Goal: Task Accomplishment & Management: Use online tool/utility

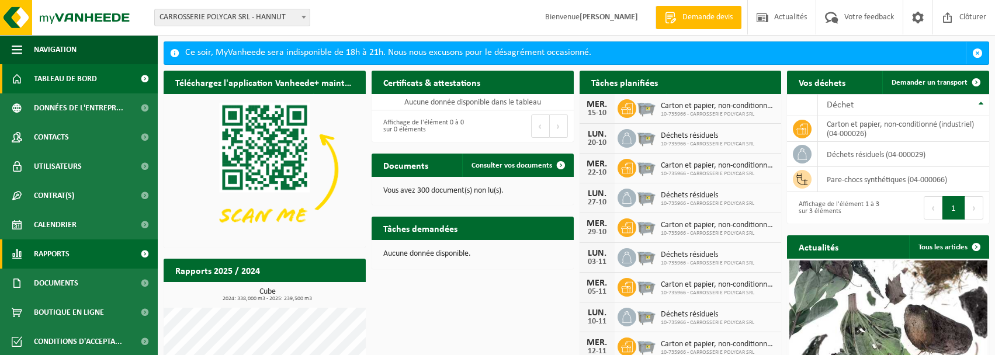
click at [66, 254] on span "Rapports" at bounding box center [52, 254] width 36 height 29
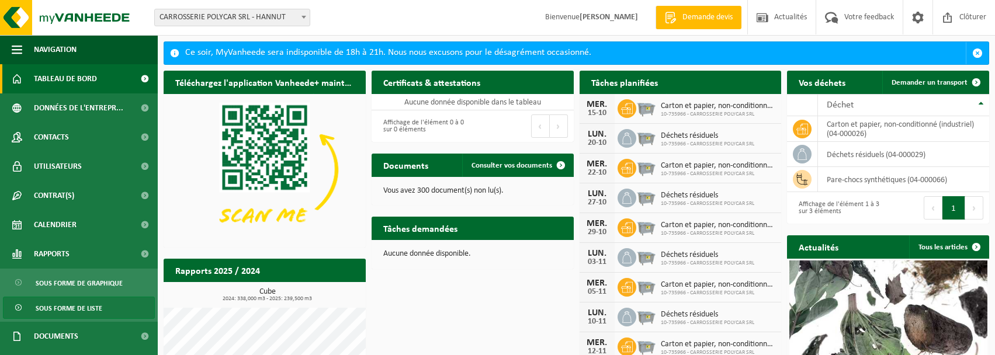
click at [77, 305] on span "Sous forme de liste" at bounding box center [69, 308] width 67 height 22
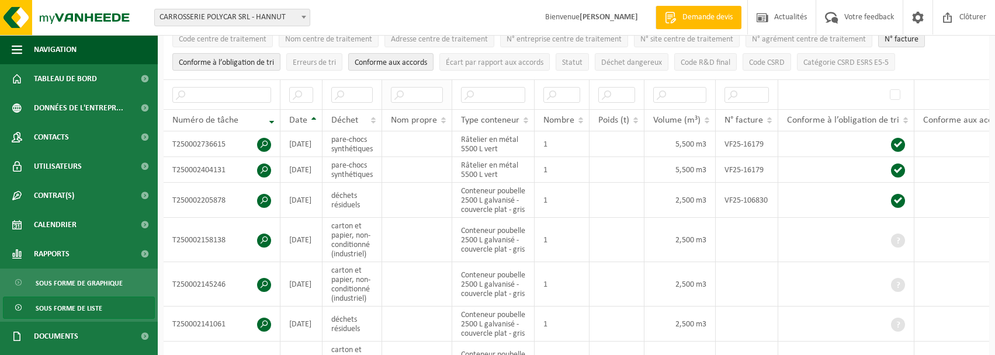
scroll to position [175, 0]
click at [87, 279] on span "Sous forme de graphique" at bounding box center [79, 283] width 87 height 22
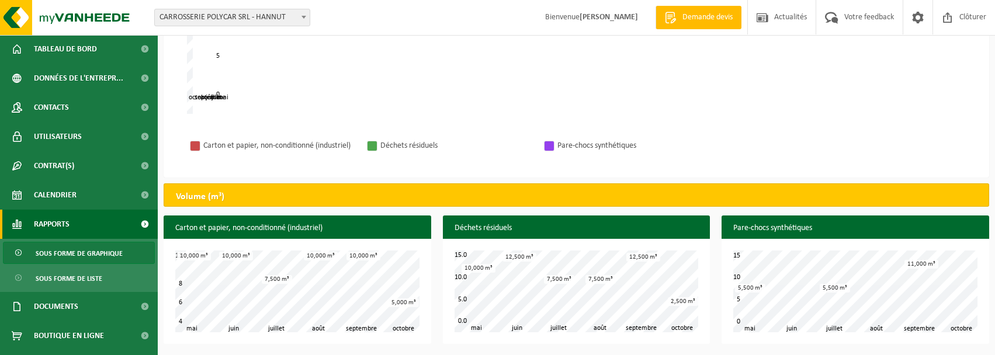
scroll to position [54, 0]
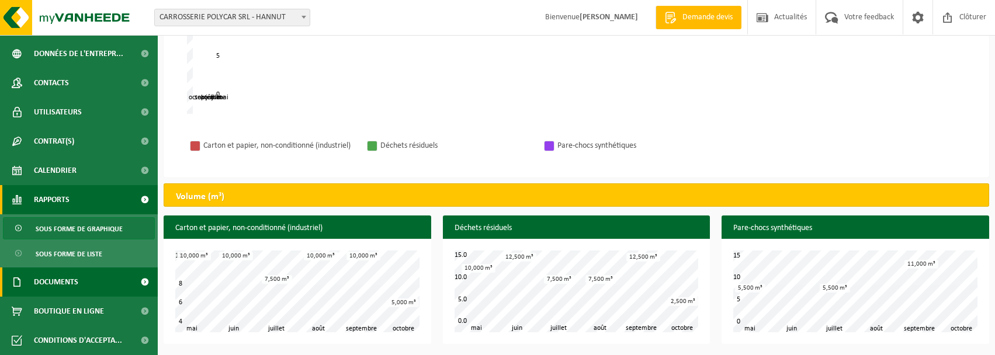
click at [96, 282] on link "Documents" at bounding box center [79, 282] width 158 height 29
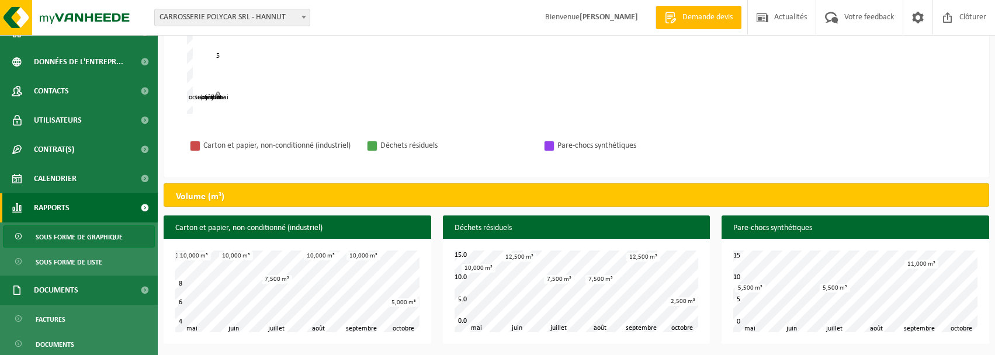
scroll to position [0, 0]
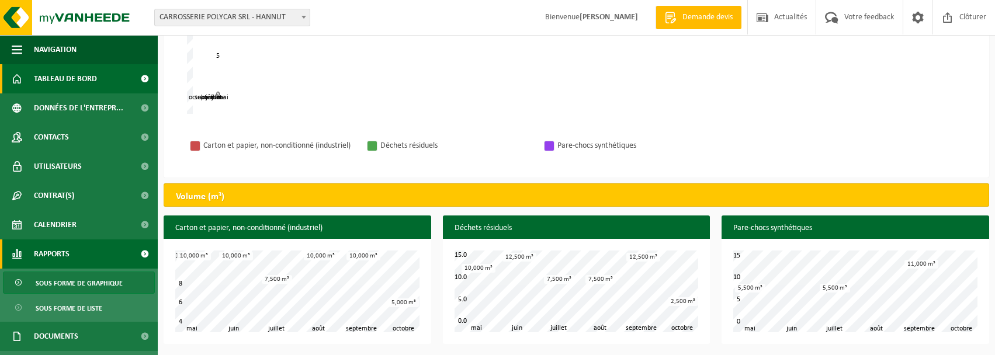
click at [71, 88] on span "Tableau de bord" at bounding box center [65, 78] width 63 height 29
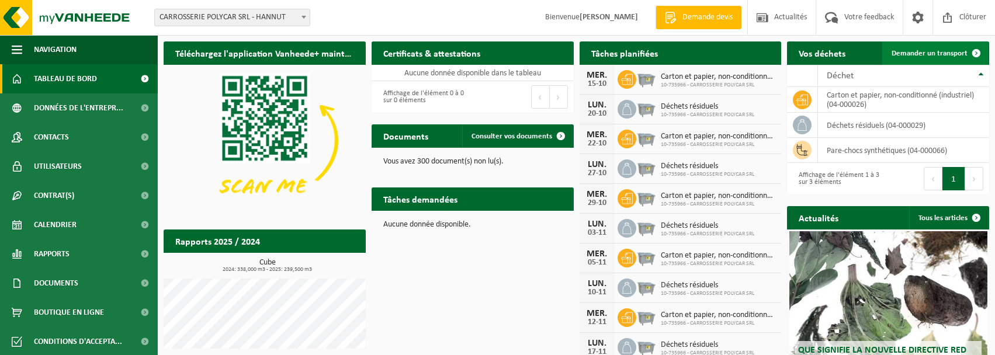
click at [913, 55] on span "Demander un transport" at bounding box center [930, 54] width 76 height 8
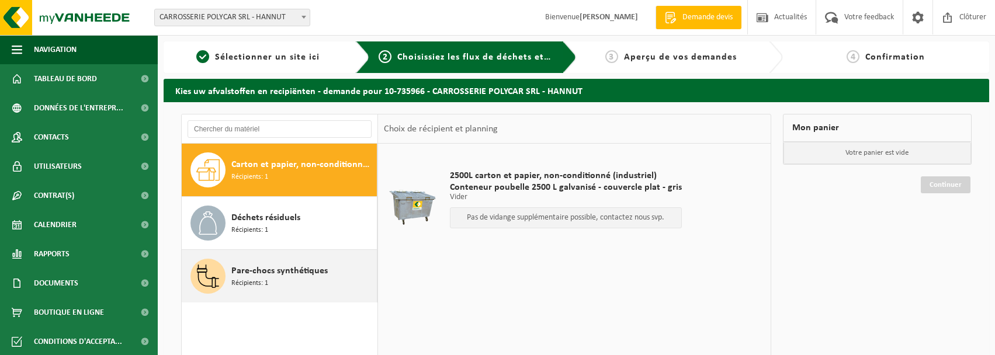
click at [271, 287] on div "Pare-chocs synthétiques Récipients: 1" at bounding box center [302, 276] width 143 height 35
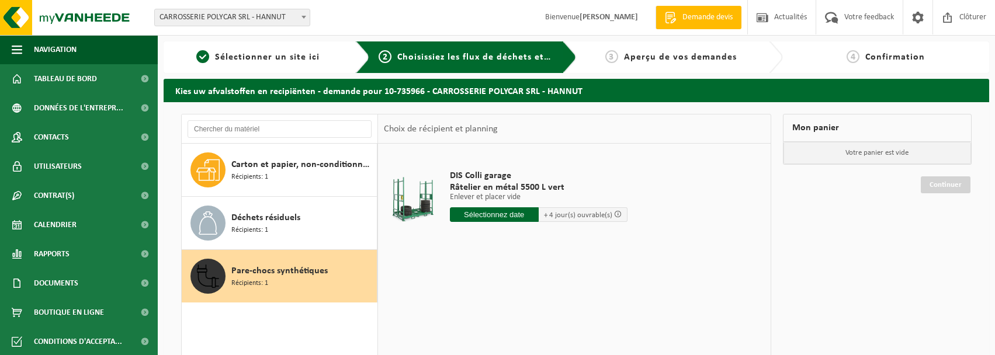
click at [596, 218] on span "+ 4 jour(s) ouvrable(s)" at bounding box center [578, 215] width 68 height 8
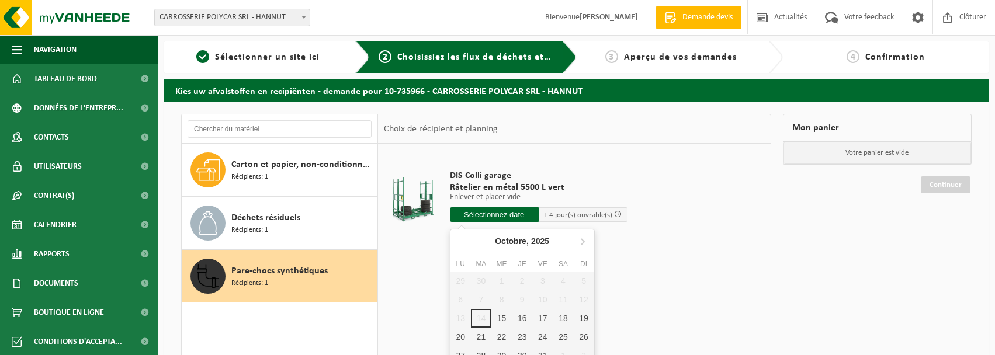
click at [526, 214] on input "text" at bounding box center [494, 214] width 89 height 15
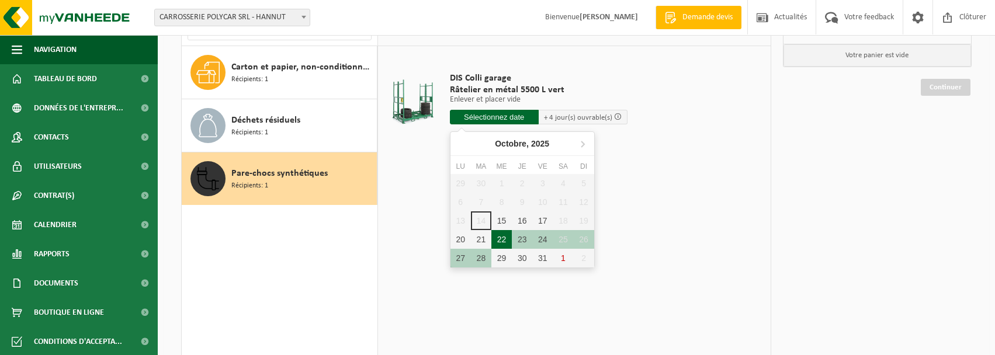
scroll to position [117, 0]
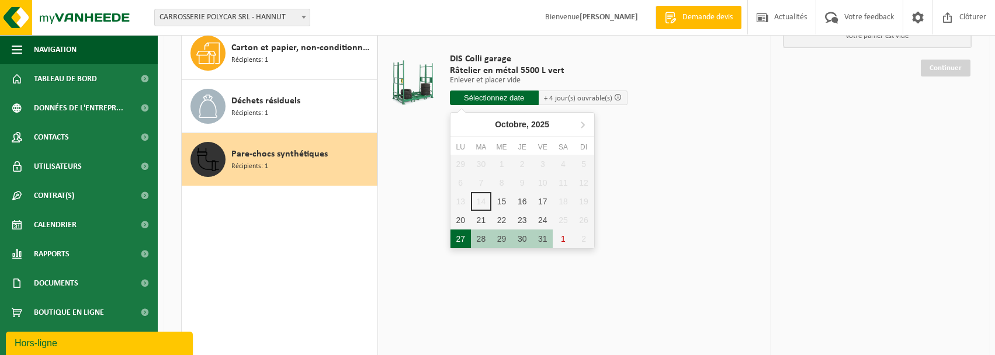
click at [463, 242] on div "27" at bounding box center [460, 239] width 20 height 19
type input "à partir de 2025-10-27"
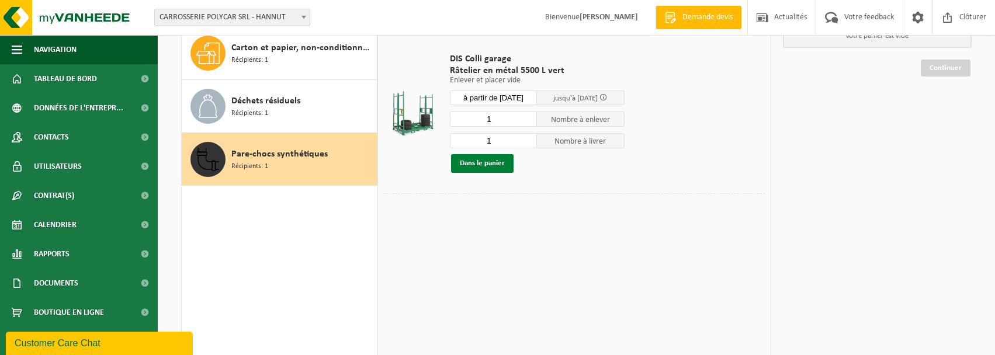
click at [482, 167] on button "Dans le panier" at bounding box center [482, 163] width 63 height 19
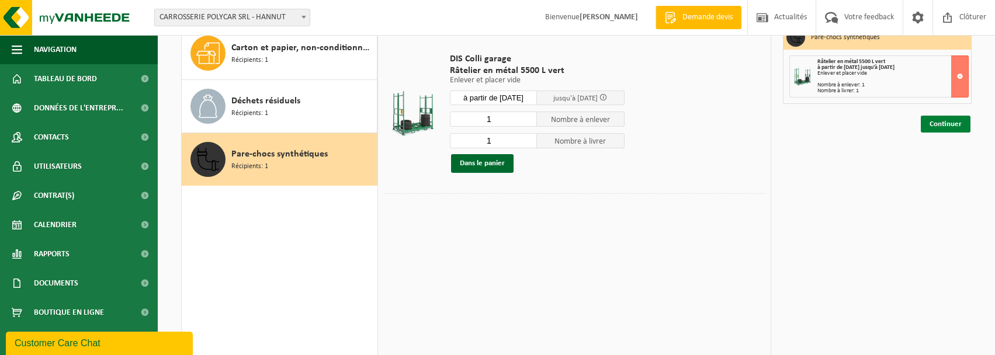
click at [935, 122] on link "Continuer" at bounding box center [946, 124] width 50 height 17
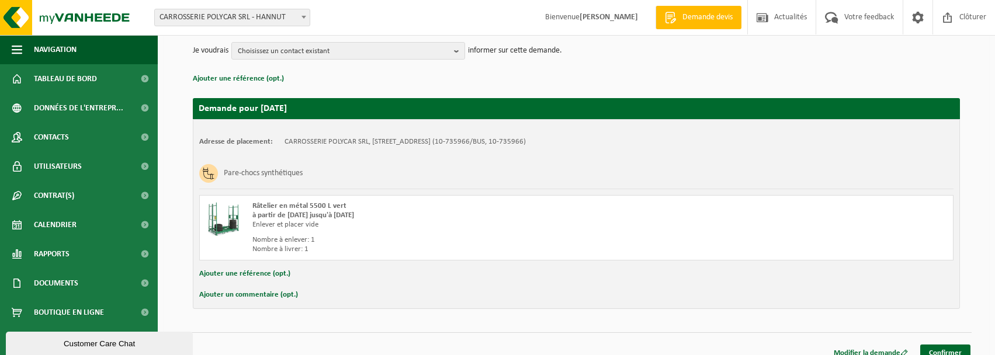
scroll to position [155, 0]
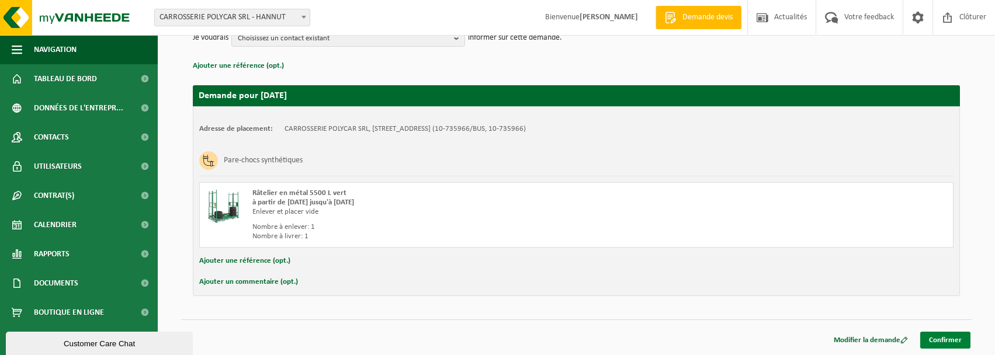
click at [935, 344] on link "Confirmer" at bounding box center [945, 340] width 50 height 17
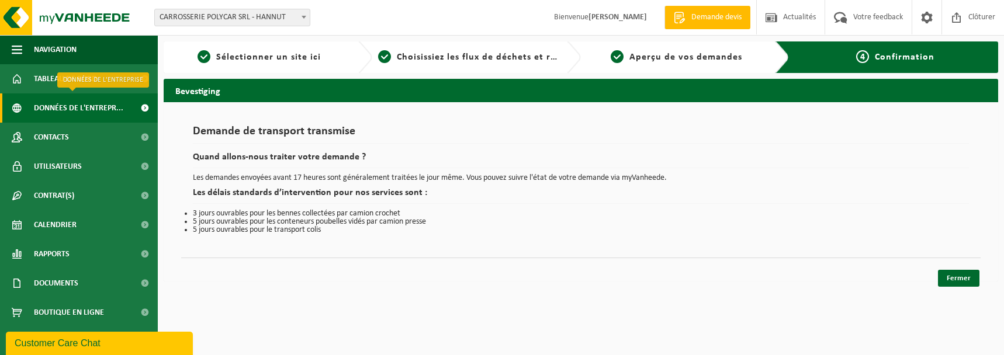
click at [73, 109] on span "Données de l'entrepr..." at bounding box center [78, 107] width 89 height 29
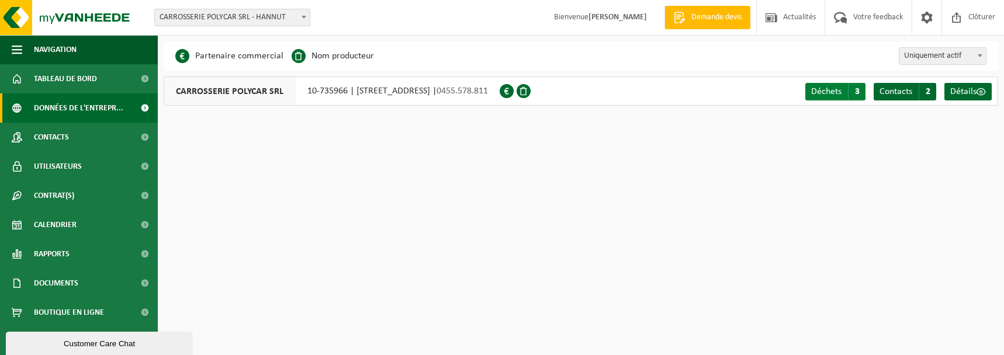
click at [839, 94] on span "Déchets" at bounding box center [826, 91] width 30 height 9
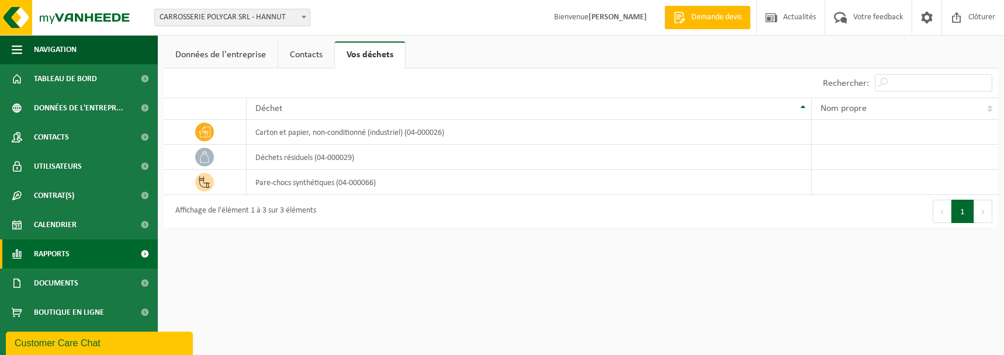
click at [80, 258] on link "Rapports" at bounding box center [79, 254] width 158 height 29
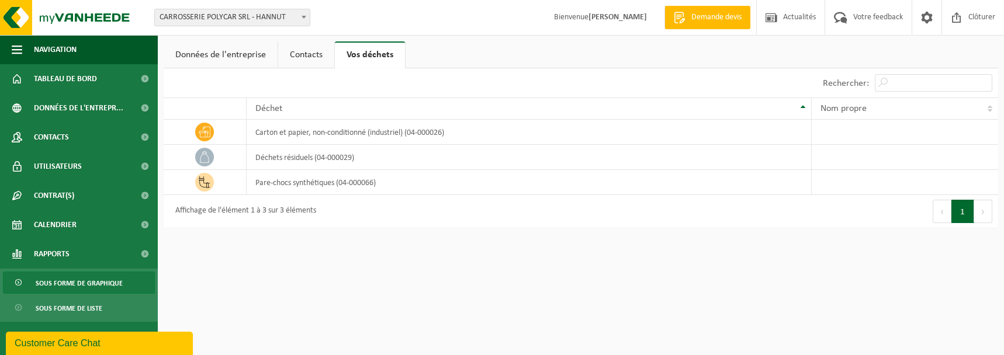
click at [36, 282] on span "Sous forme de graphique" at bounding box center [79, 283] width 87 height 22
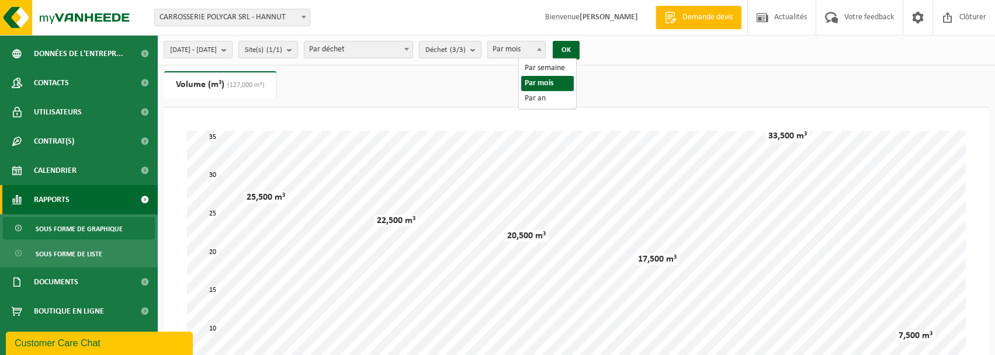
click at [545, 51] on span "Par mois" at bounding box center [516, 49] width 57 height 16
click at [580, 52] on button "OK" at bounding box center [566, 50] width 27 height 19
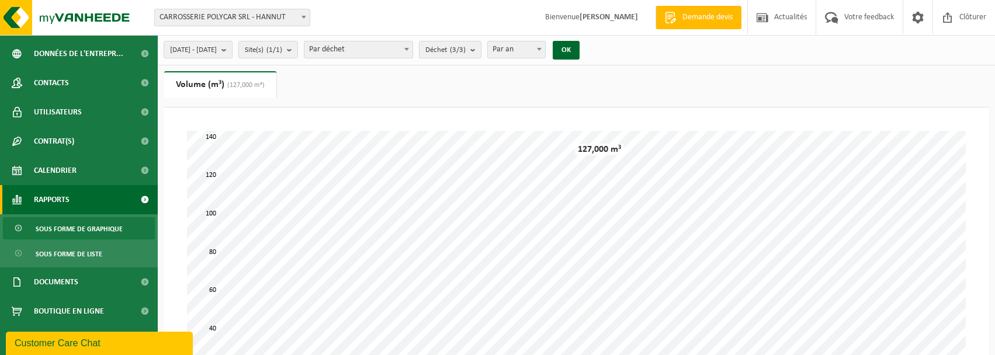
click at [545, 48] on span "Par an" at bounding box center [516, 49] width 57 height 16
select select "2"
click at [217, 44] on span "2025-05-01 - 2025-10-14" at bounding box center [193, 50] width 47 height 18
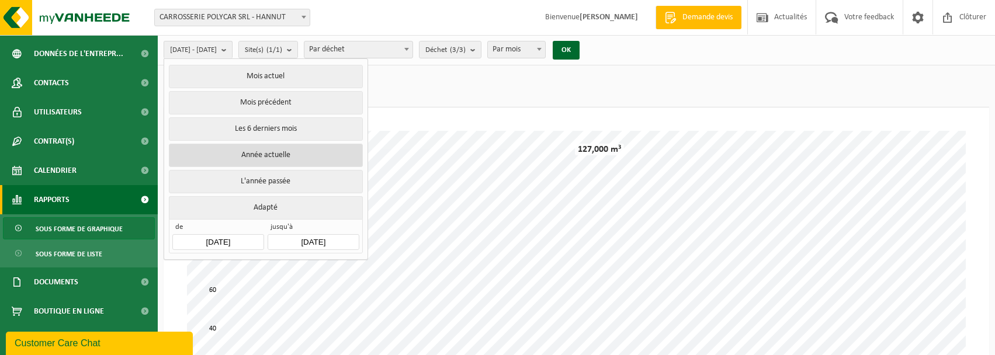
click at [287, 155] on button "Année actuelle" at bounding box center [265, 155] width 193 height 23
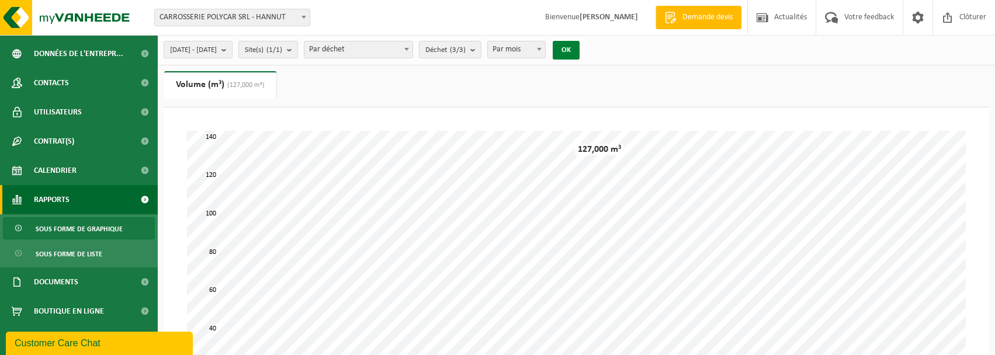
click at [580, 47] on button "OK" at bounding box center [566, 50] width 27 height 19
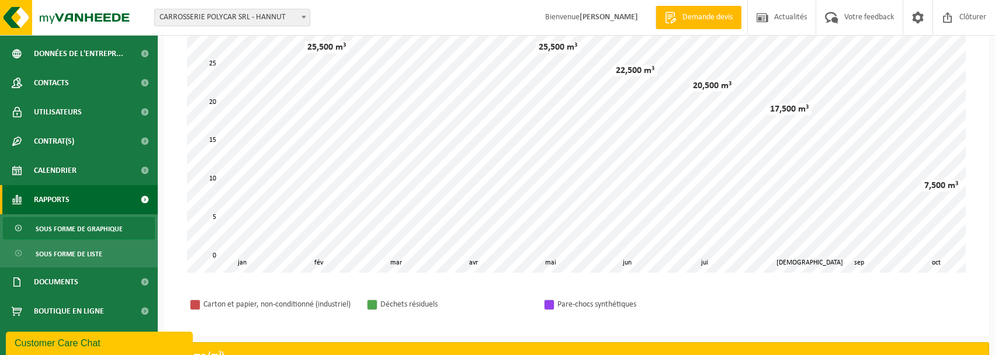
scroll to position [251, 0]
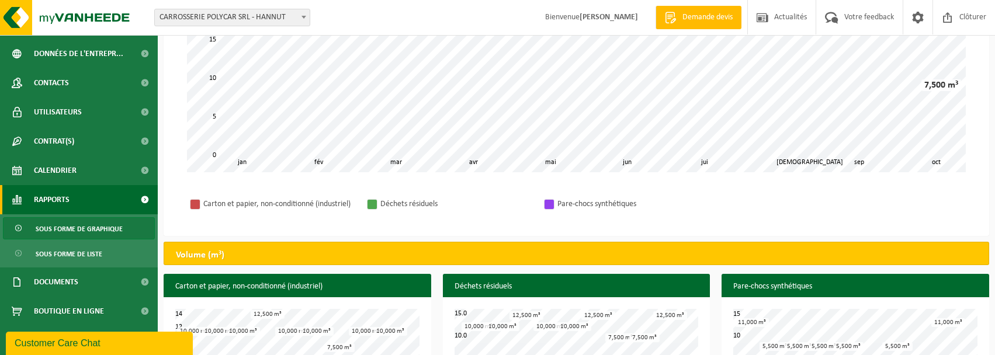
click at [547, 203] on div at bounding box center [549, 204] width 9 height 9
